Goal: Check status: Check status

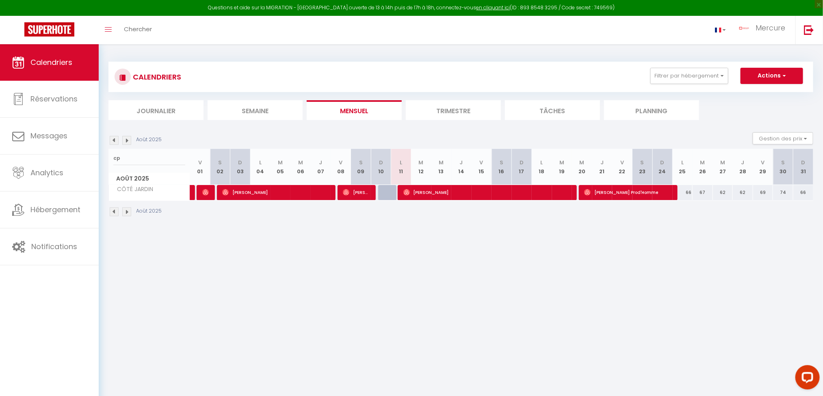
type input "c"
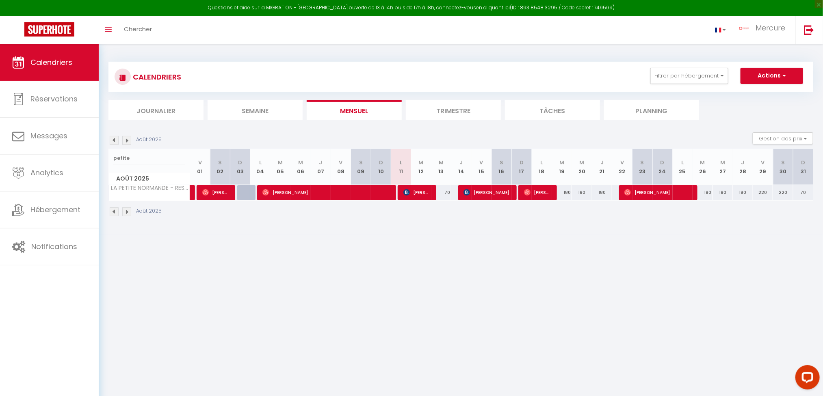
type input "petite"
click at [429, 189] on span "[PERSON_NAME]" at bounding box center [416, 192] width 27 height 15
select select "45105"
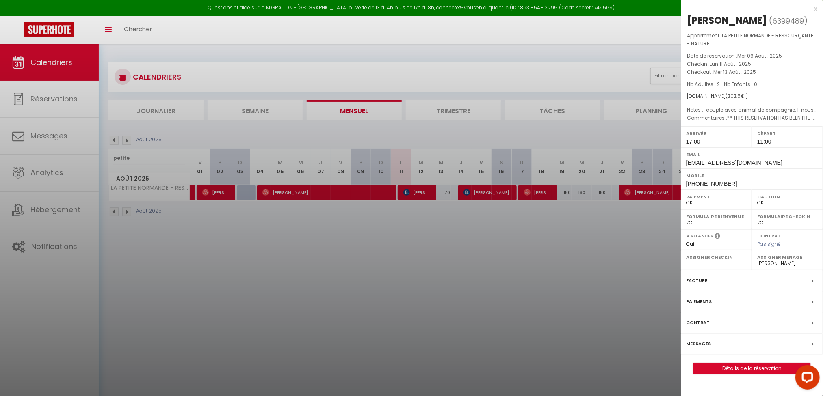
click at [427, 250] on div at bounding box center [411, 198] width 823 height 396
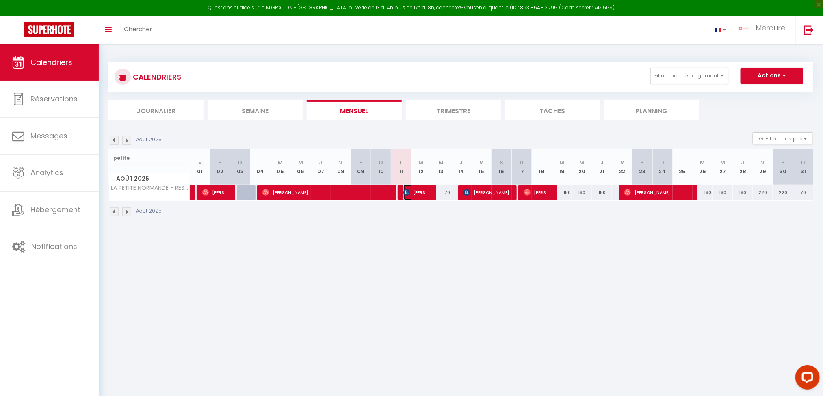
click at [424, 187] on span "[PERSON_NAME]" at bounding box center [416, 192] width 27 height 15
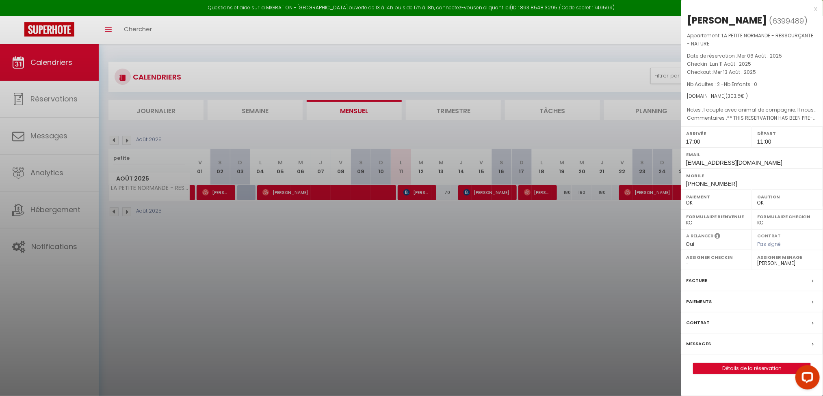
click at [504, 285] on div at bounding box center [411, 198] width 823 height 396
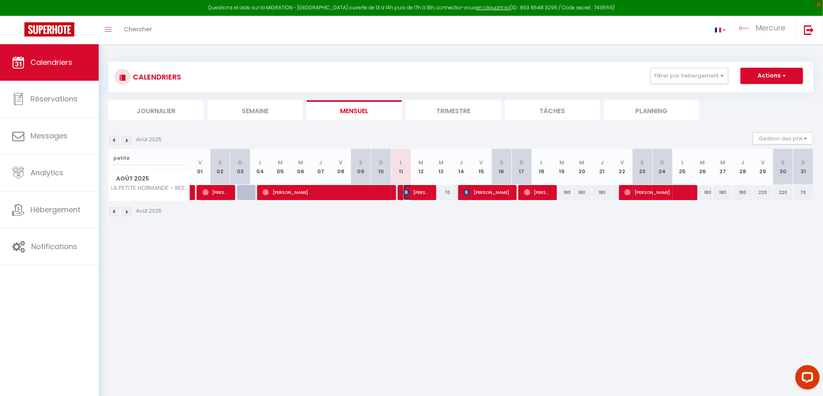
click at [420, 194] on span "[PERSON_NAME]" at bounding box center [416, 192] width 27 height 15
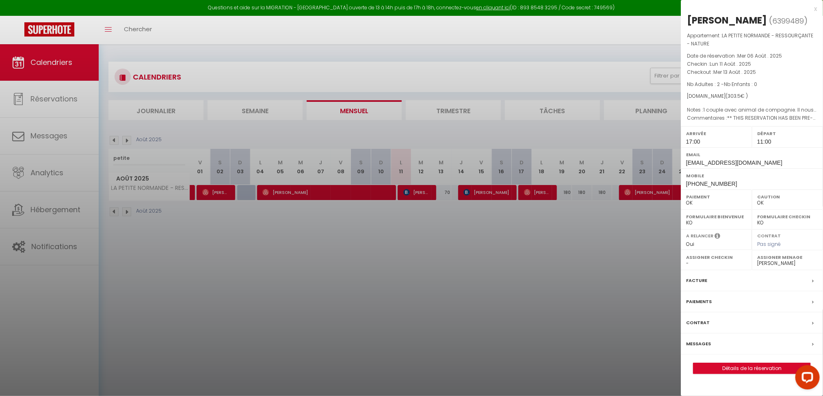
click at [816, 6] on div "x" at bounding box center [749, 9] width 136 height 10
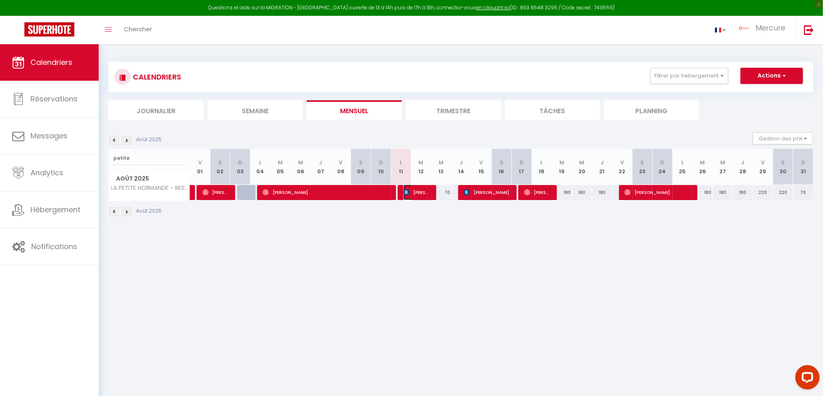
click at [412, 189] on span "[PERSON_NAME]" at bounding box center [416, 192] width 27 height 15
